Goal: Information Seeking & Learning: Learn about a topic

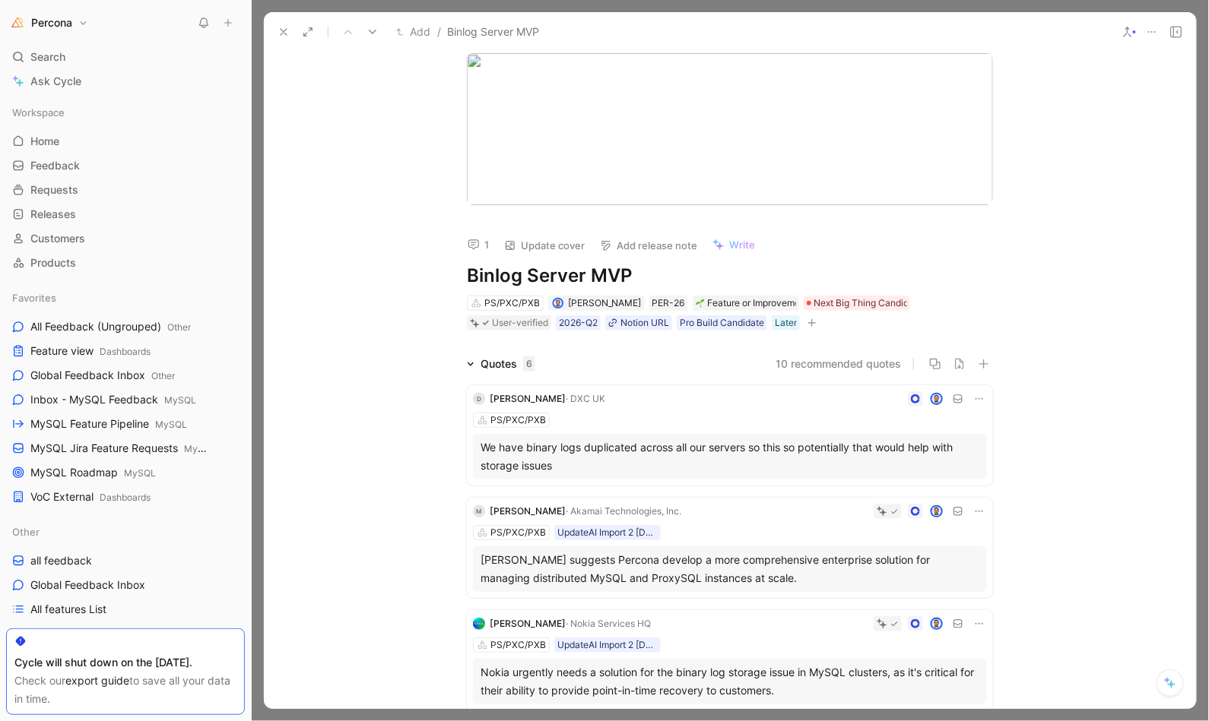
scroll to position [550, 0]
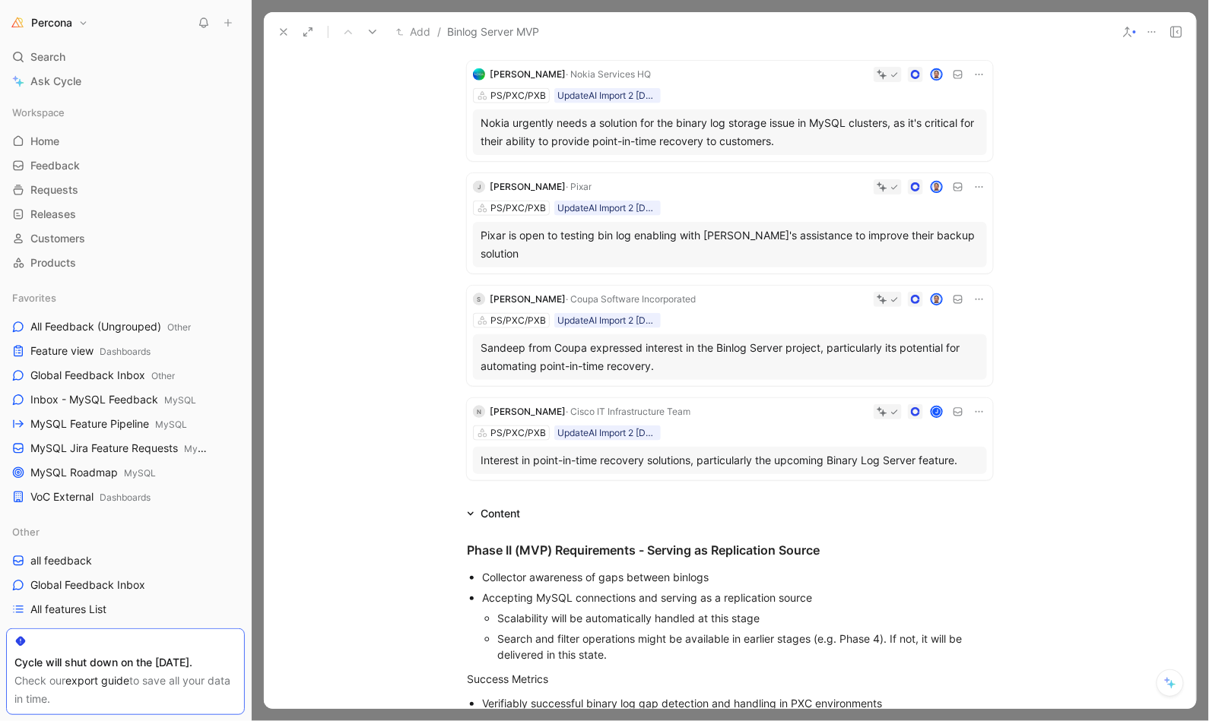
click at [277, 29] on icon at bounding box center [283, 32] width 12 height 12
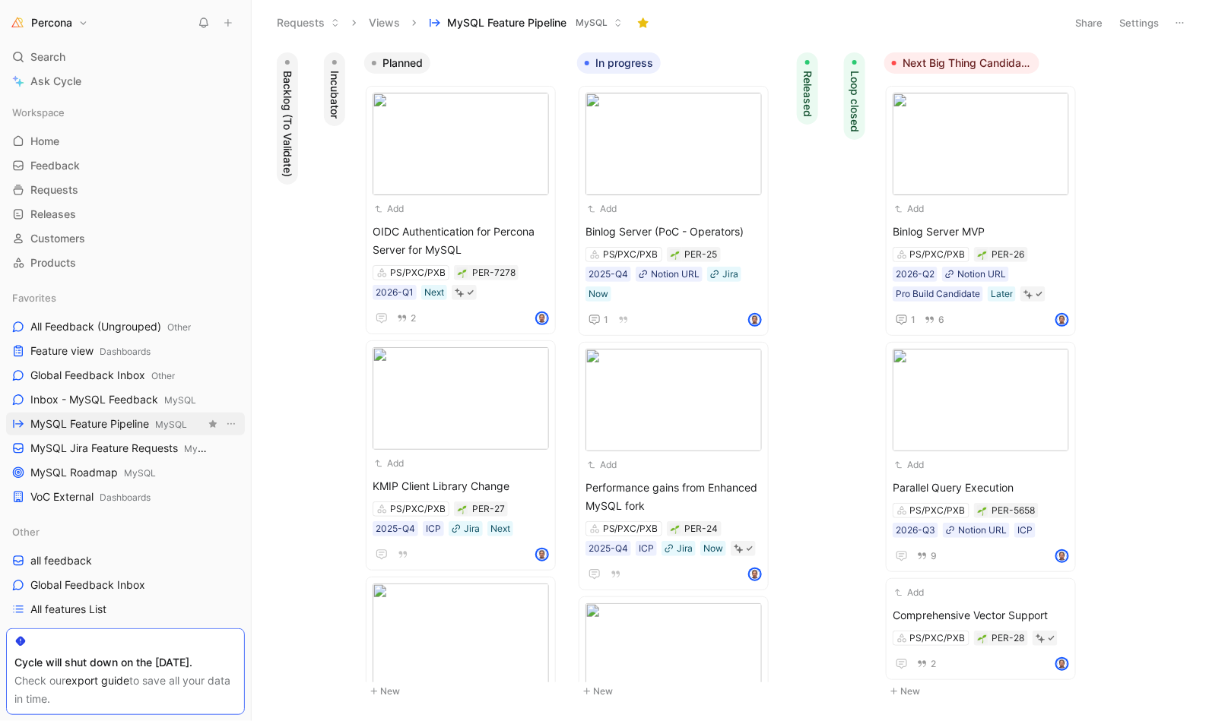
click at [115, 421] on span "MySQL Feature Pipeline MySQL" at bounding box center [108, 425] width 157 height 16
click at [802, 108] on span "Released" at bounding box center [807, 94] width 15 height 46
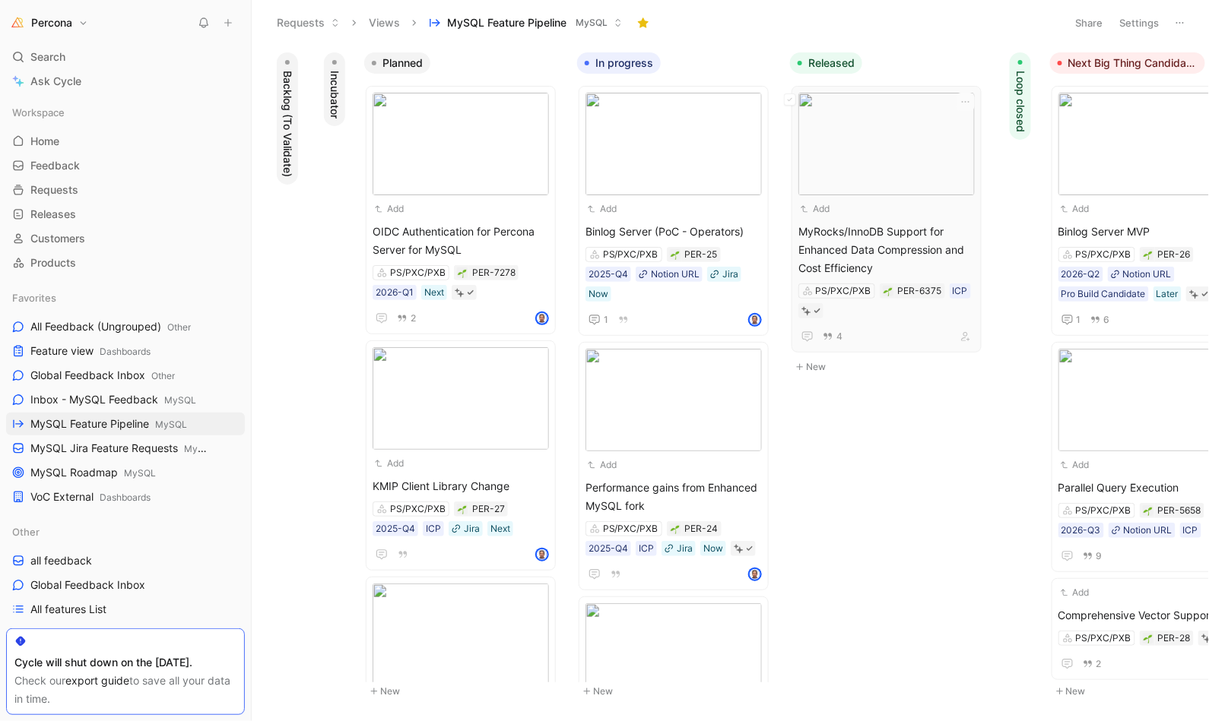
click at [889, 223] on span "MyRocks/InnoDB Support for Enhanced Data Compression and Cost Efficiency" at bounding box center [886, 250] width 176 height 55
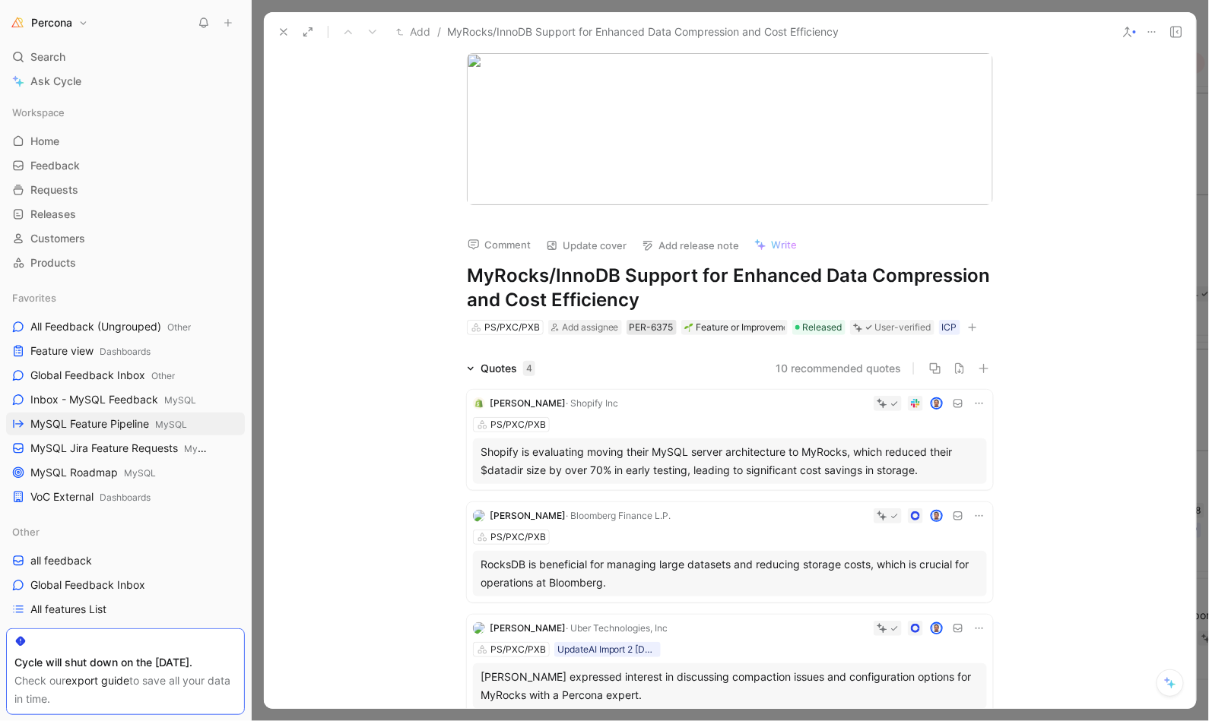
click at [658, 322] on div "PER-6375" at bounding box center [651, 327] width 44 height 15
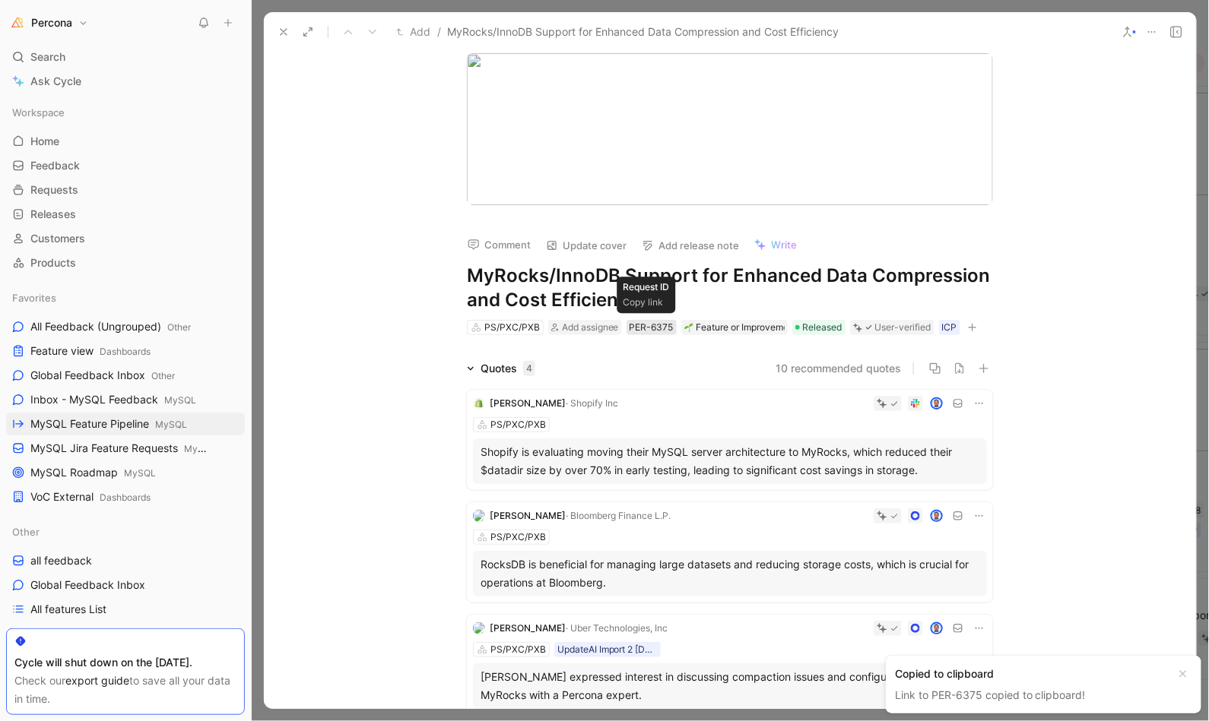
click at [651, 322] on div "PER-6375" at bounding box center [651, 327] width 44 height 15
click at [646, 325] on div "PER-6375" at bounding box center [651, 327] width 44 height 15
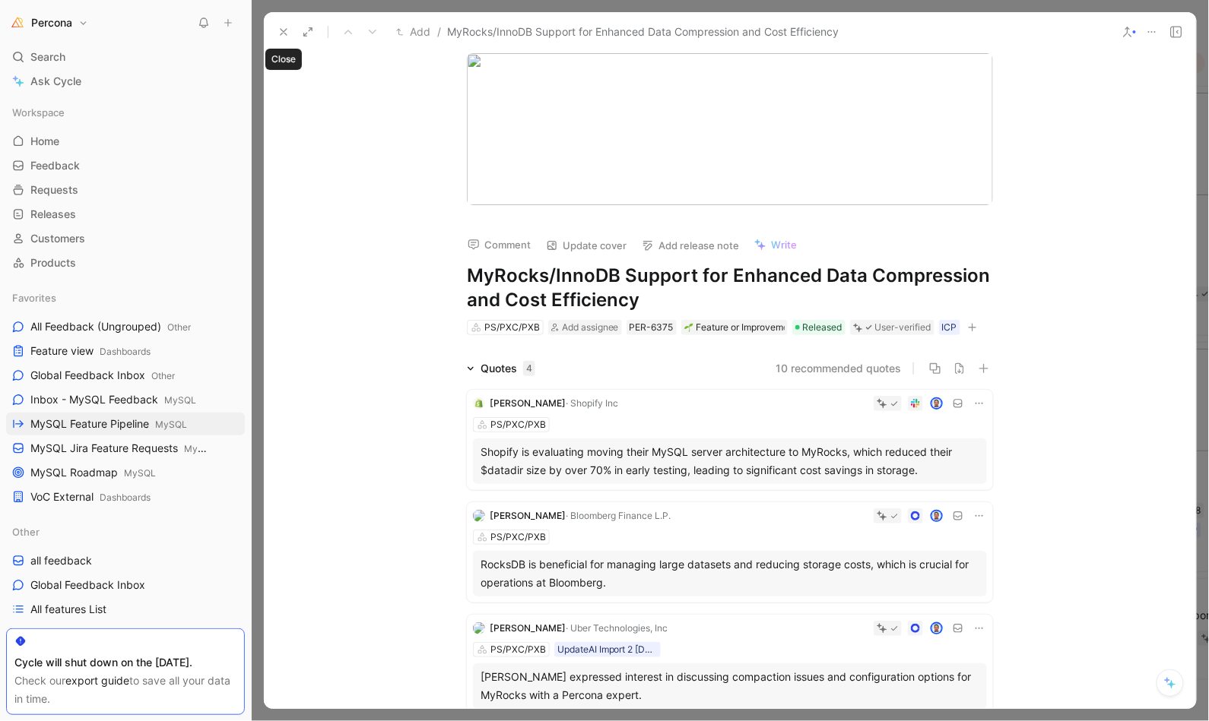
click at [276, 24] on button at bounding box center [283, 31] width 21 height 21
